Goal: Task Accomplishment & Management: Manage account settings

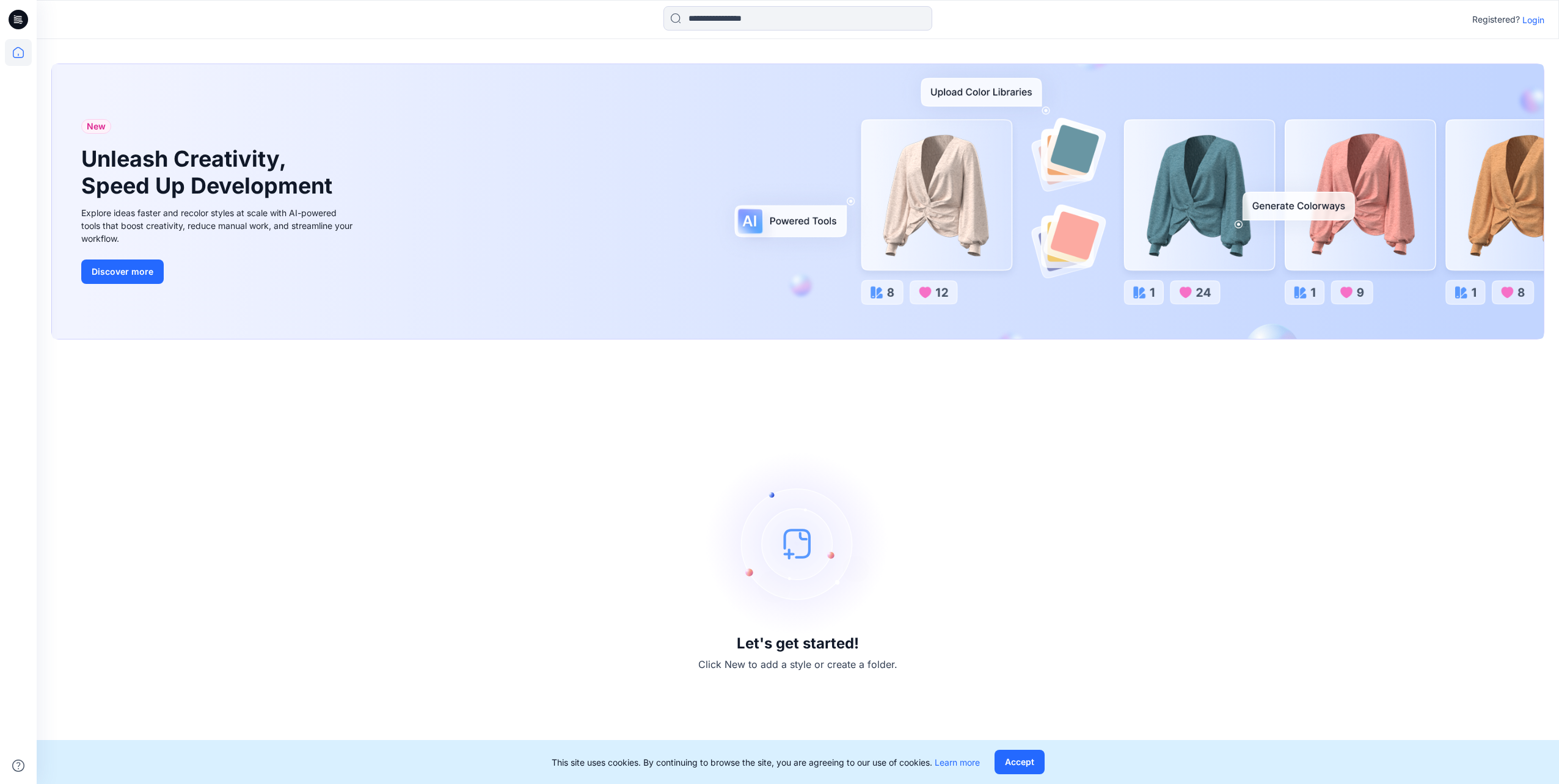
click at [1024, 763] on button "Accept" at bounding box center [1020, 762] width 50 height 25
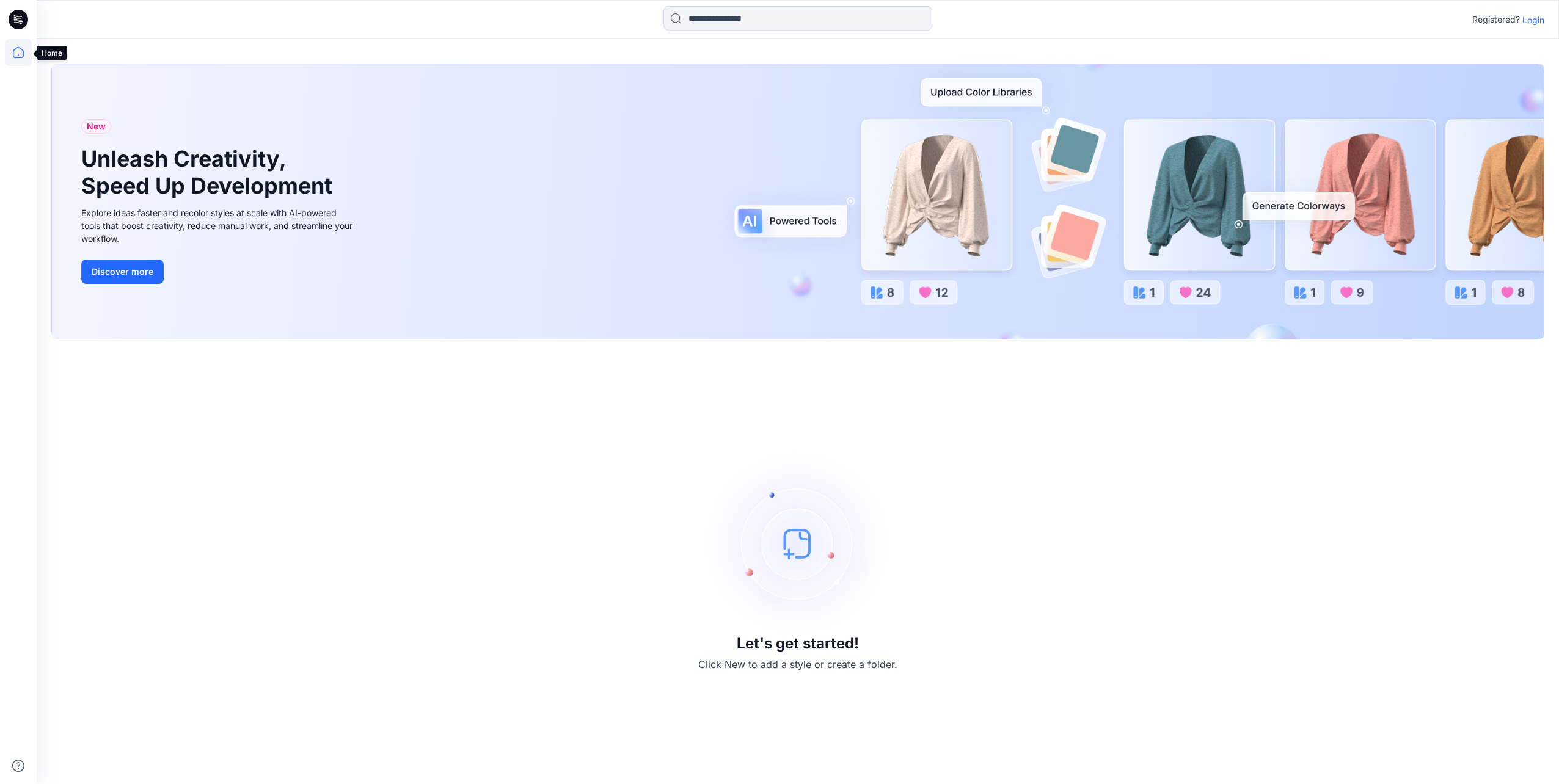
click at [15, 54] on icon at bounding box center [18, 52] width 27 height 27
click at [1529, 18] on p "Login" at bounding box center [1533, 20] width 22 height 13
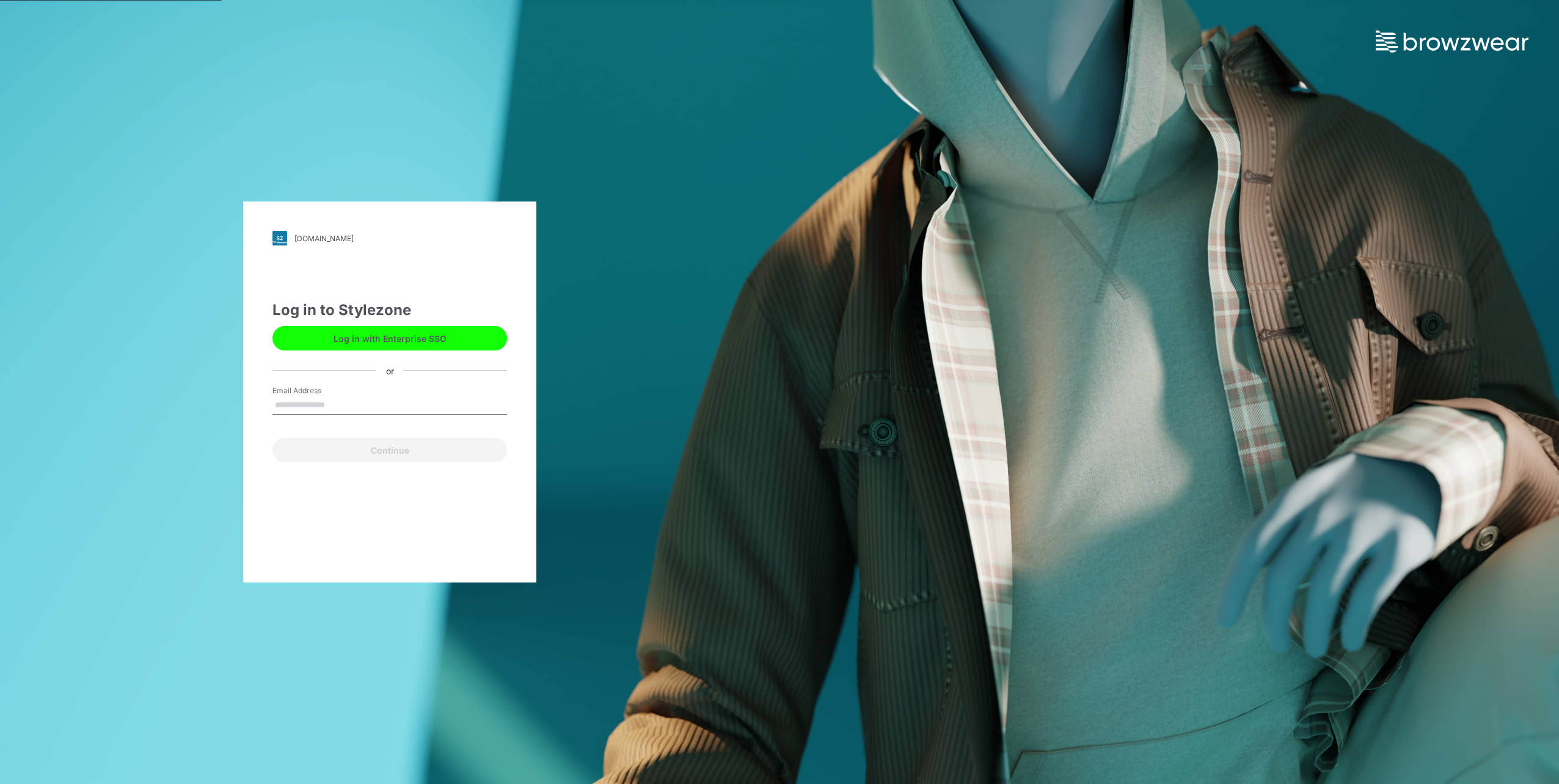
click at [323, 412] on input "Email Address" at bounding box center [390, 405] width 235 height 18
type input "**********"
click at [392, 449] on button "Continue" at bounding box center [390, 451] width 235 height 25
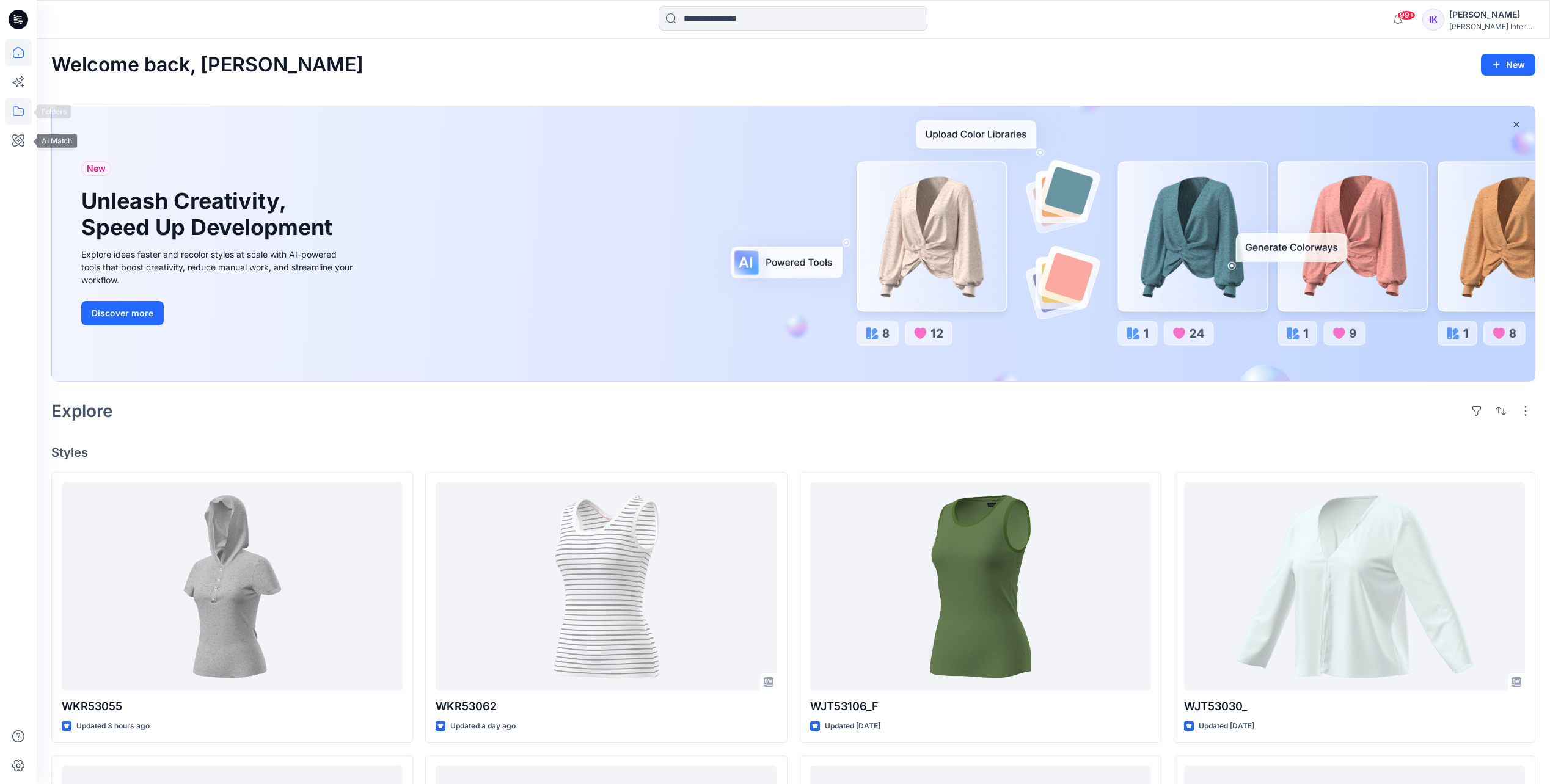
click at [17, 111] on icon at bounding box center [18, 111] width 27 height 27
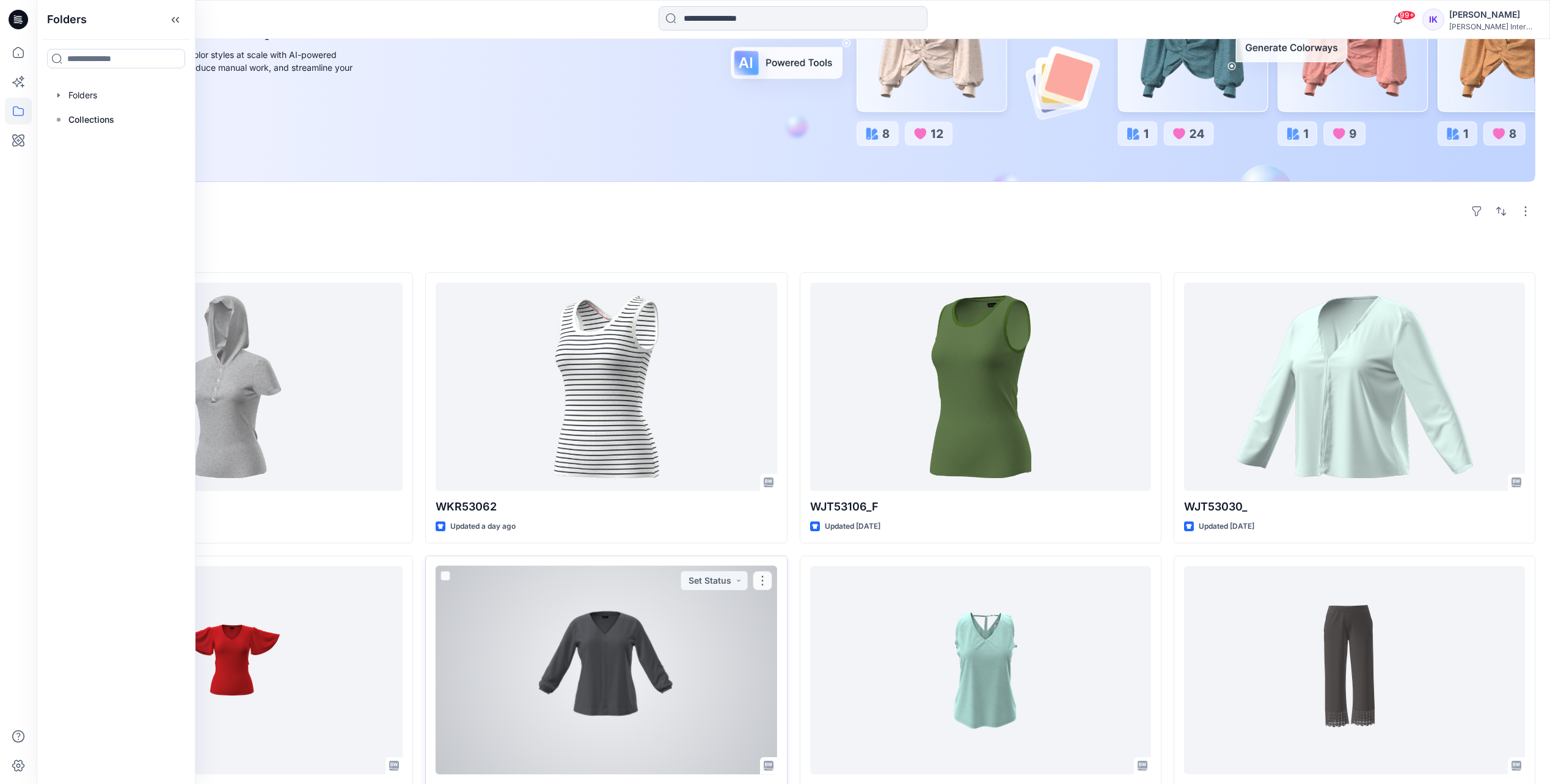
scroll to position [244, 0]
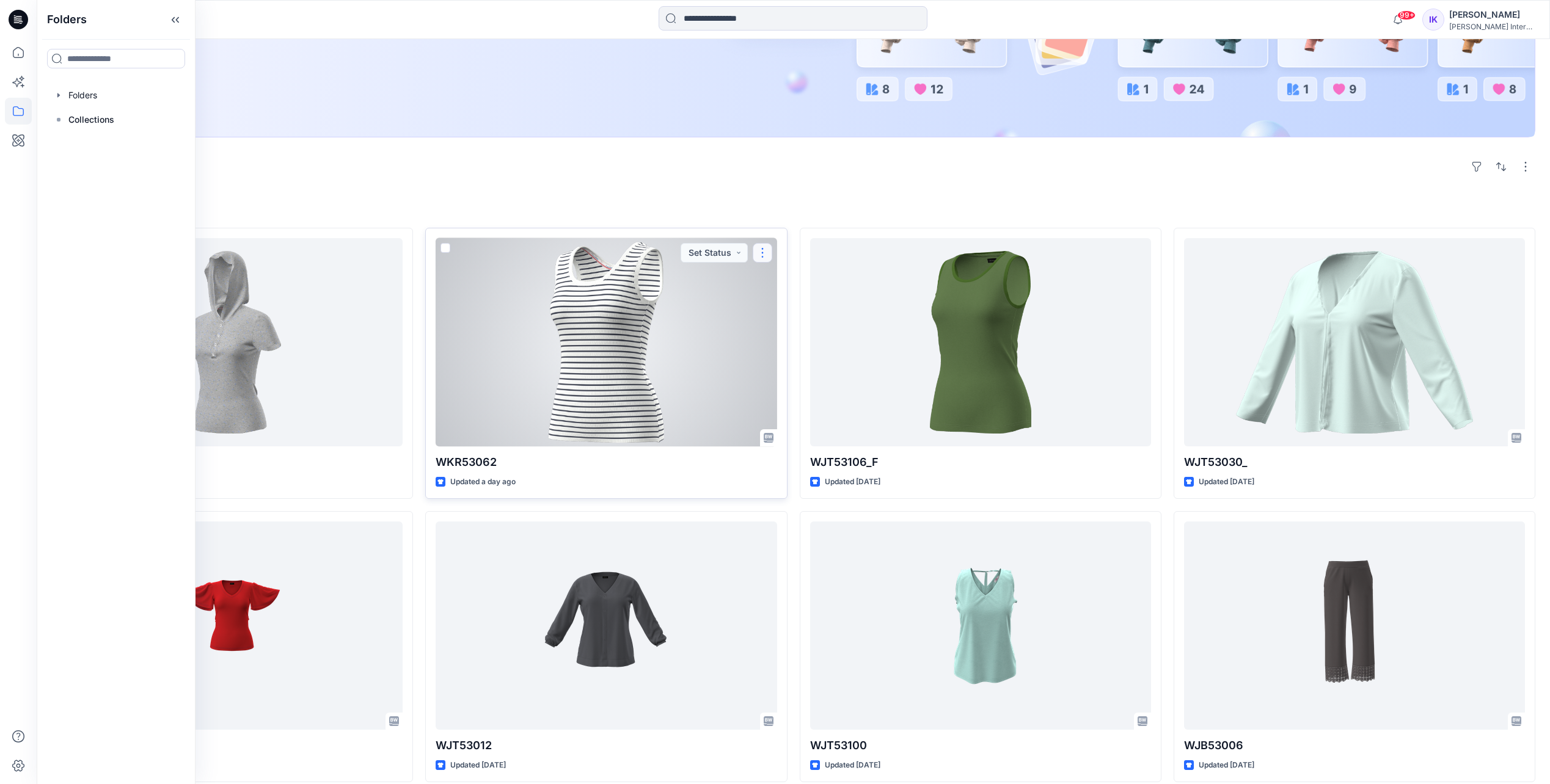
click at [763, 252] on button "button" at bounding box center [763, 253] width 20 height 20
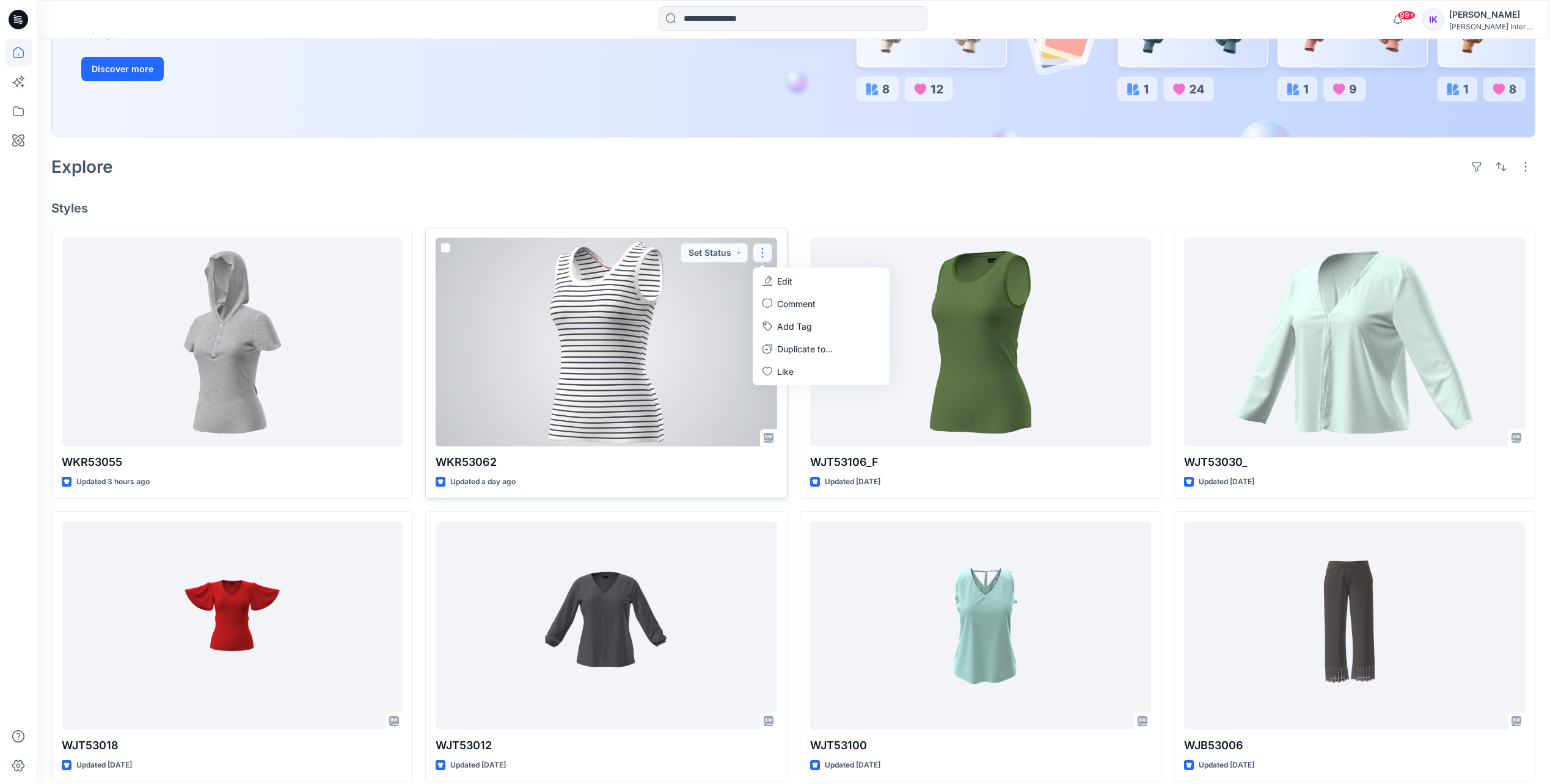
click at [608, 433] on div at bounding box center [606, 342] width 341 height 208
